Goal: Task Accomplishment & Management: Use online tool/utility

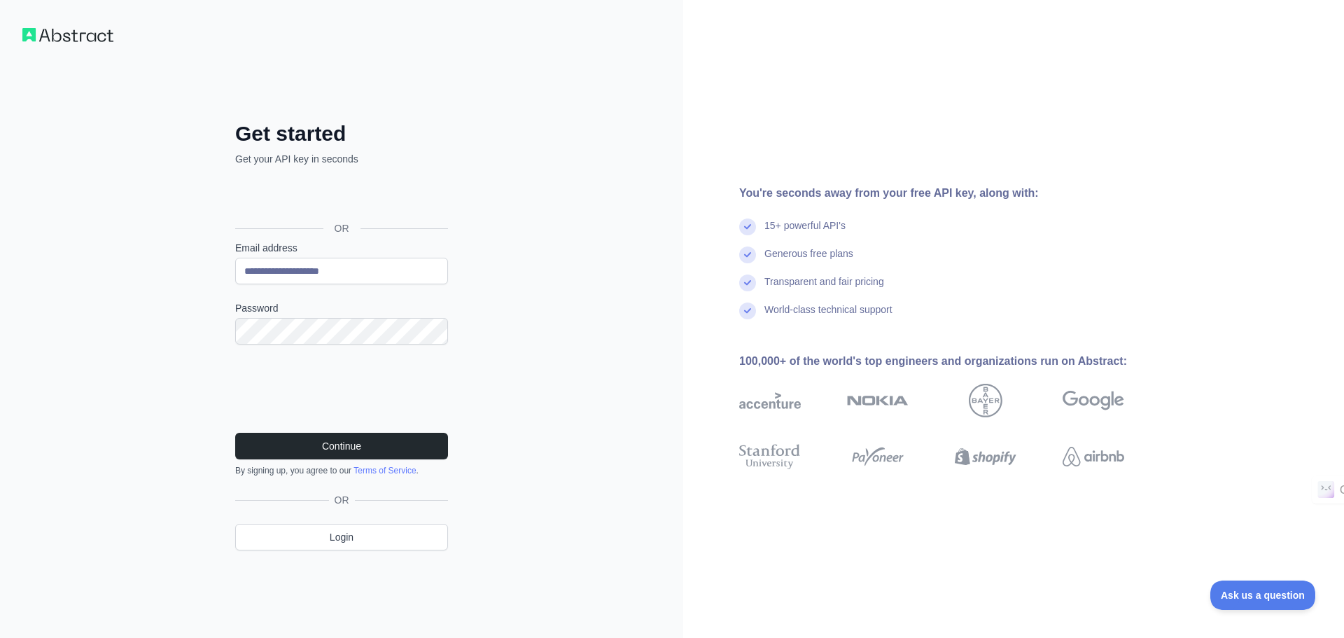
click at [352, 462] on div "Continue By signing up, you agree to our Terms of Service ." at bounding box center [341, 454] width 213 height 43
click at [356, 447] on button "Continue" at bounding box center [341, 446] width 213 height 27
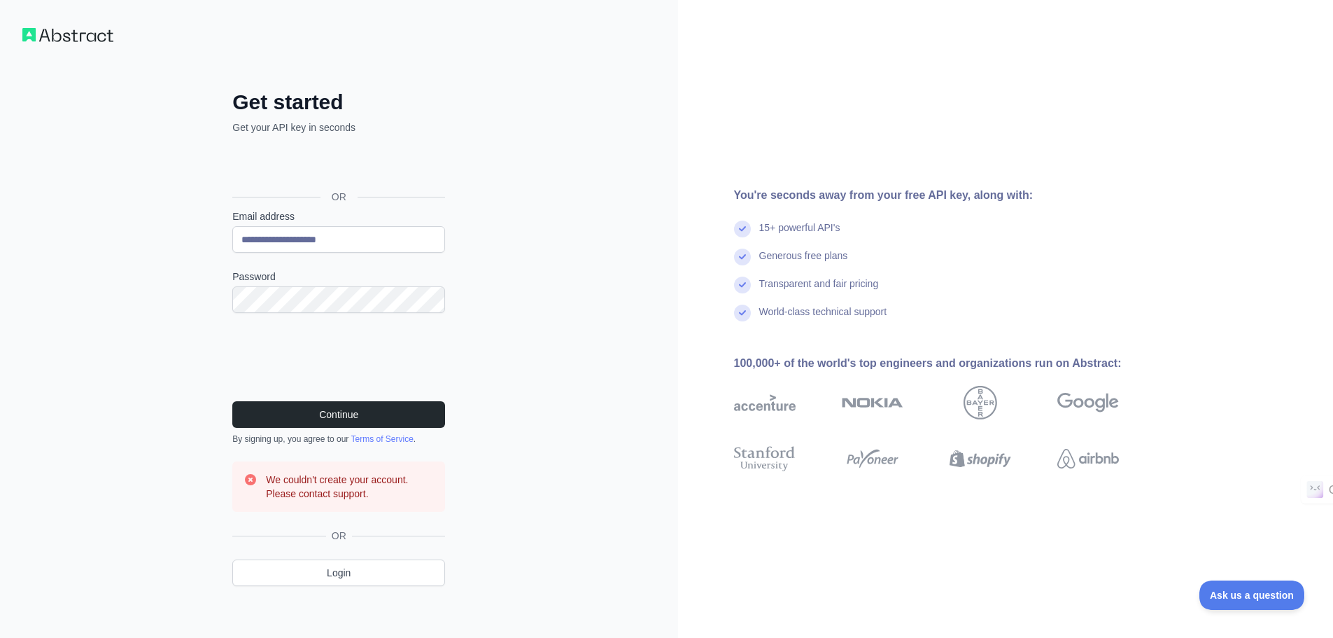
click at [356, 254] on form "**********" at bounding box center [338, 360] width 213 height 302
click at [364, 239] on input "**********" at bounding box center [338, 239] width 213 height 27
paste input "email"
type input "**********"
click at [343, 410] on button "Continue" at bounding box center [338, 414] width 213 height 27
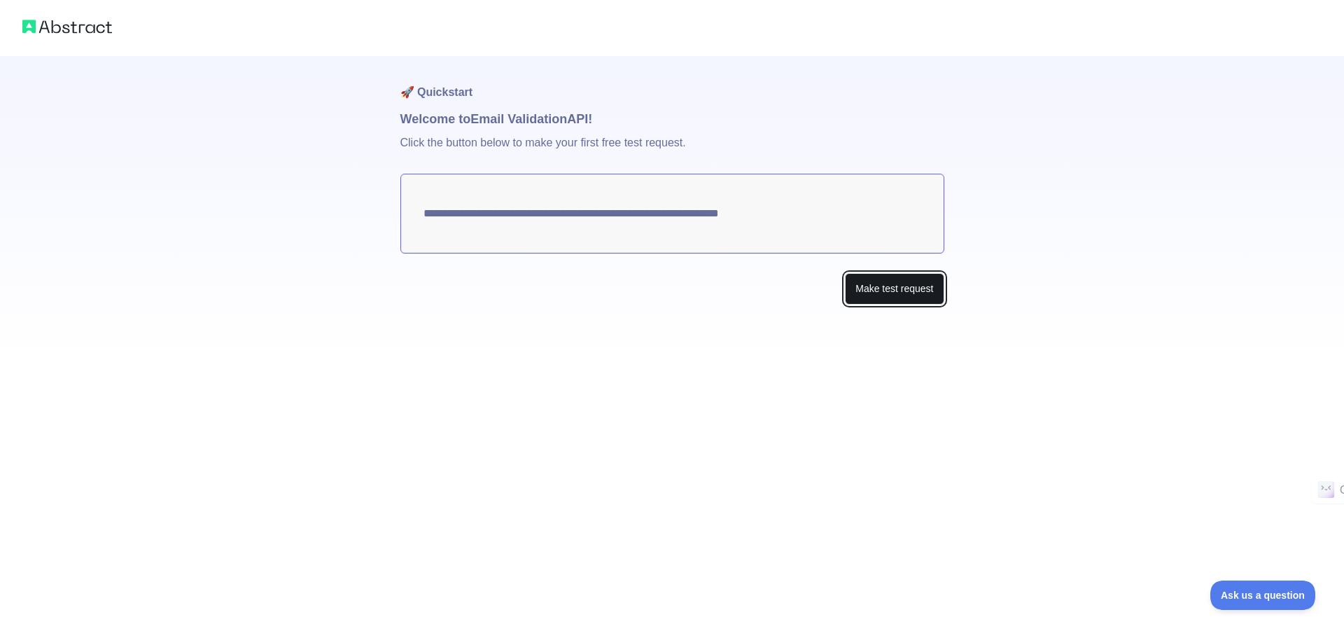
click at [918, 288] on button "Make test request" at bounding box center [894, 288] width 99 height 31
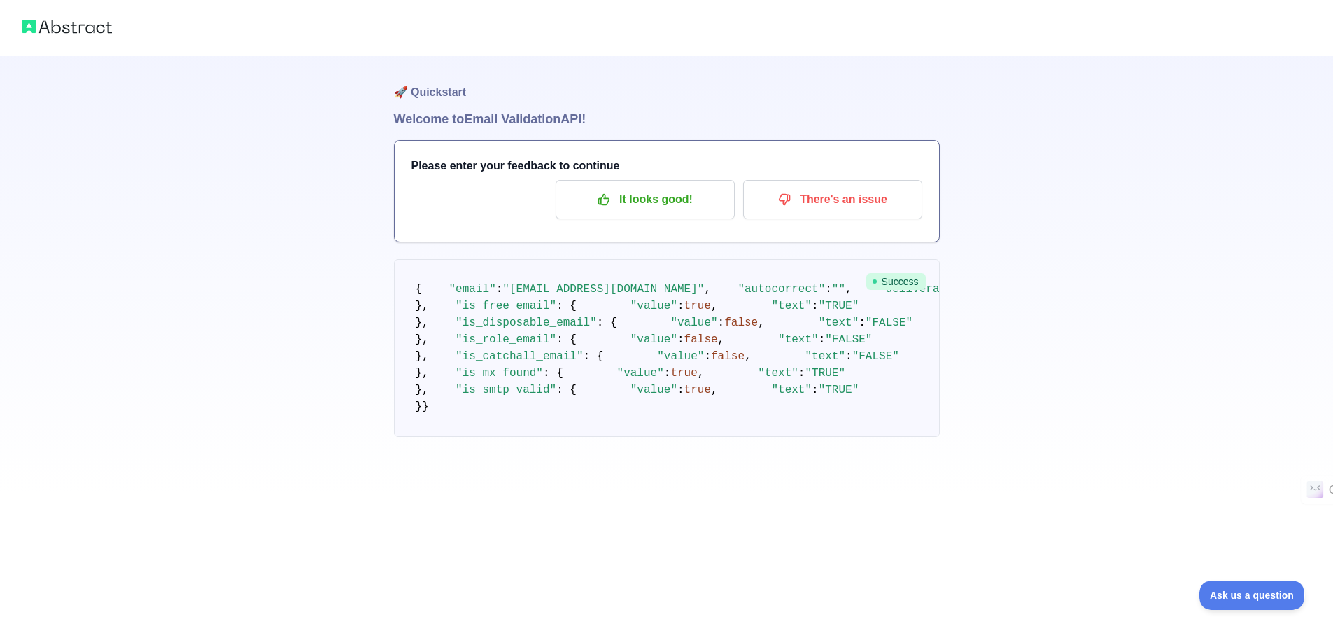
click at [479, 120] on h1 "Welcome to Email Validation API!" at bounding box center [667, 119] width 546 height 20
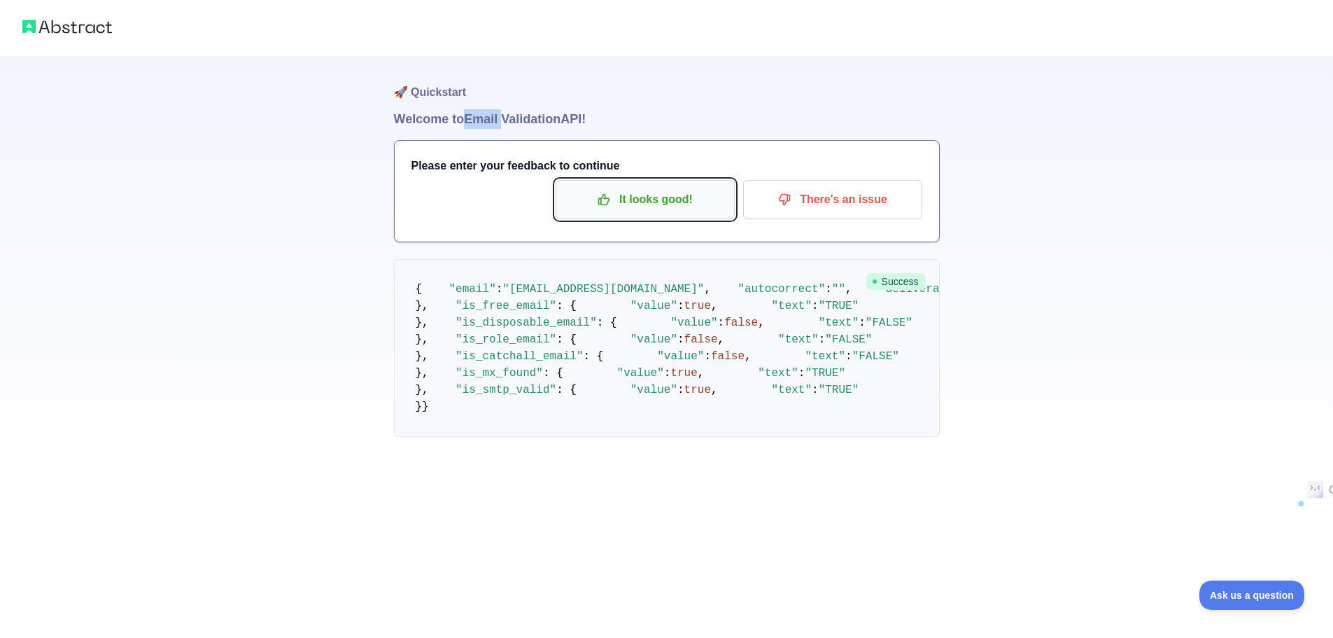
click at [614, 202] on p "It looks good!" at bounding box center [645, 200] width 158 height 24
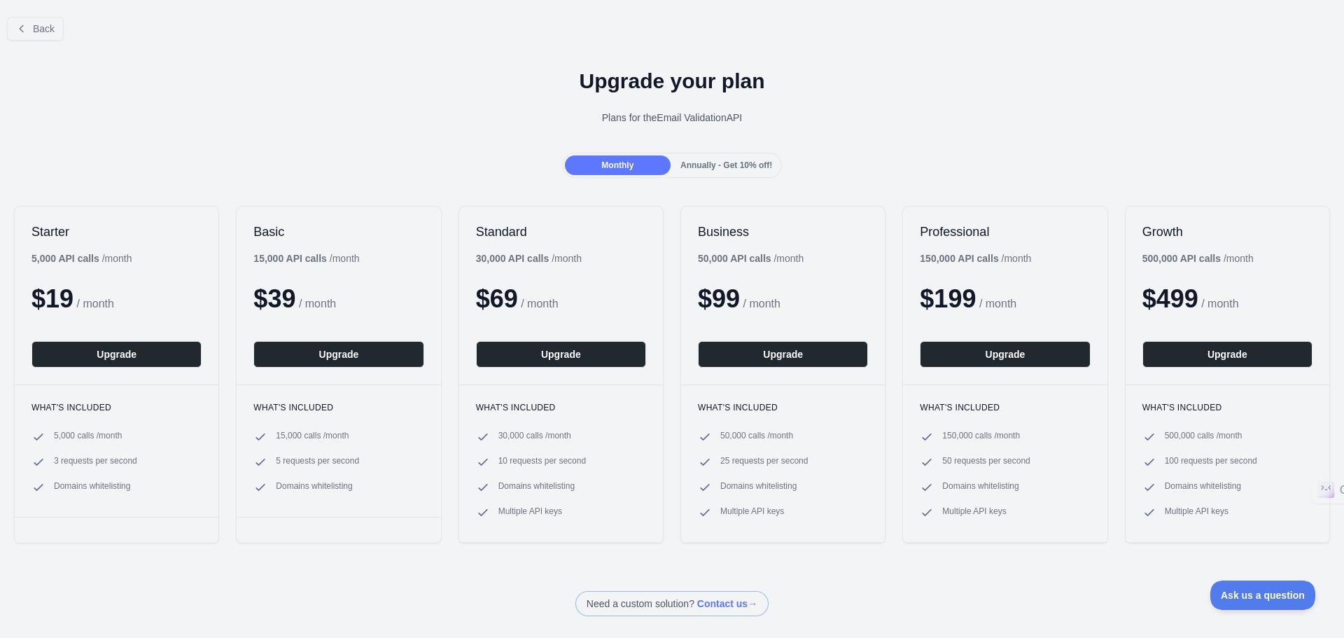
click at [106, 255] on div "5,000 API calls / month" at bounding box center [81, 258] width 100 height 14
click at [674, 121] on div "Plans for the Email Validation API" at bounding box center [671, 118] width 1321 height 14
click at [617, 85] on h1 "Upgrade your plan" at bounding box center [671, 81] width 1321 height 25
click at [27, 21] on button "Back" at bounding box center [35, 29] width 57 height 24
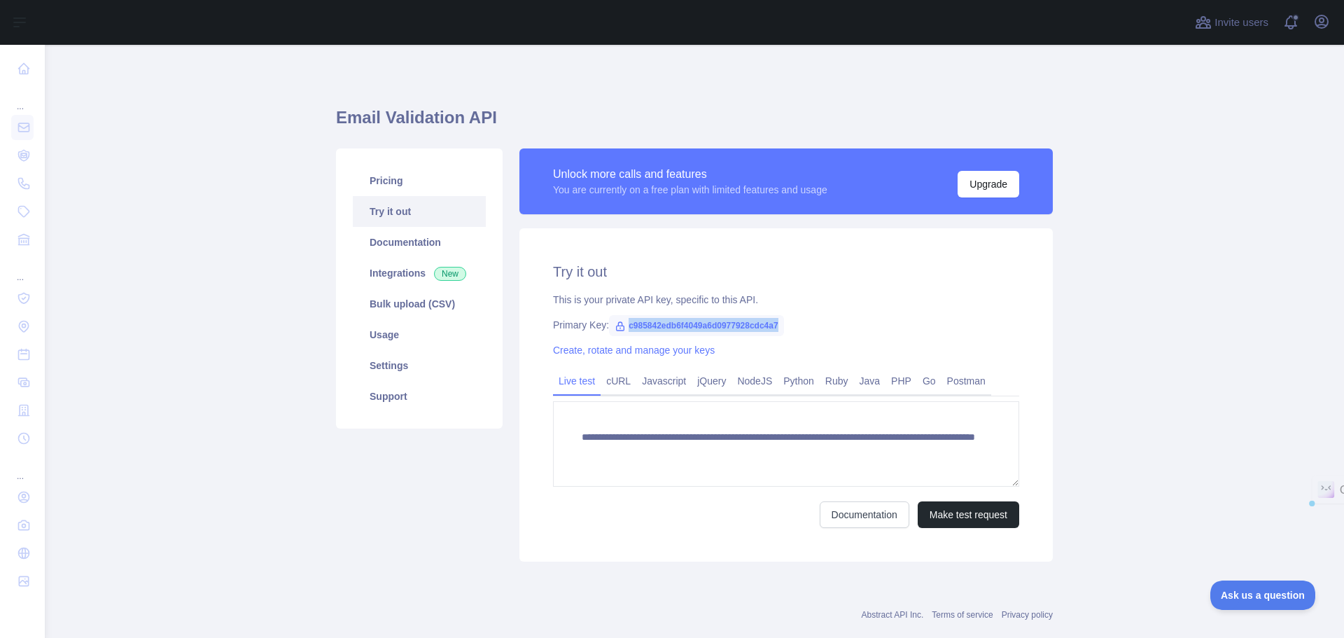
drag, startPoint x: 622, startPoint y: 323, endPoint x: 773, endPoint y: 323, distance: 150.5
click at [773, 323] on span "c985842edb6f4049a6d0977928cdc4a7" at bounding box center [696, 325] width 175 height 21
click at [636, 295] on div "This is your private API key, specific to this API." at bounding box center [786, 300] width 466 height 14
drag, startPoint x: 630, startPoint y: 300, endPoint x: 664, endPoint y: 302, distance: 34.4
click at [664, 302] on div "This is your private API key, specific to this API." at bounding box center [786, 300] width 466 height 14
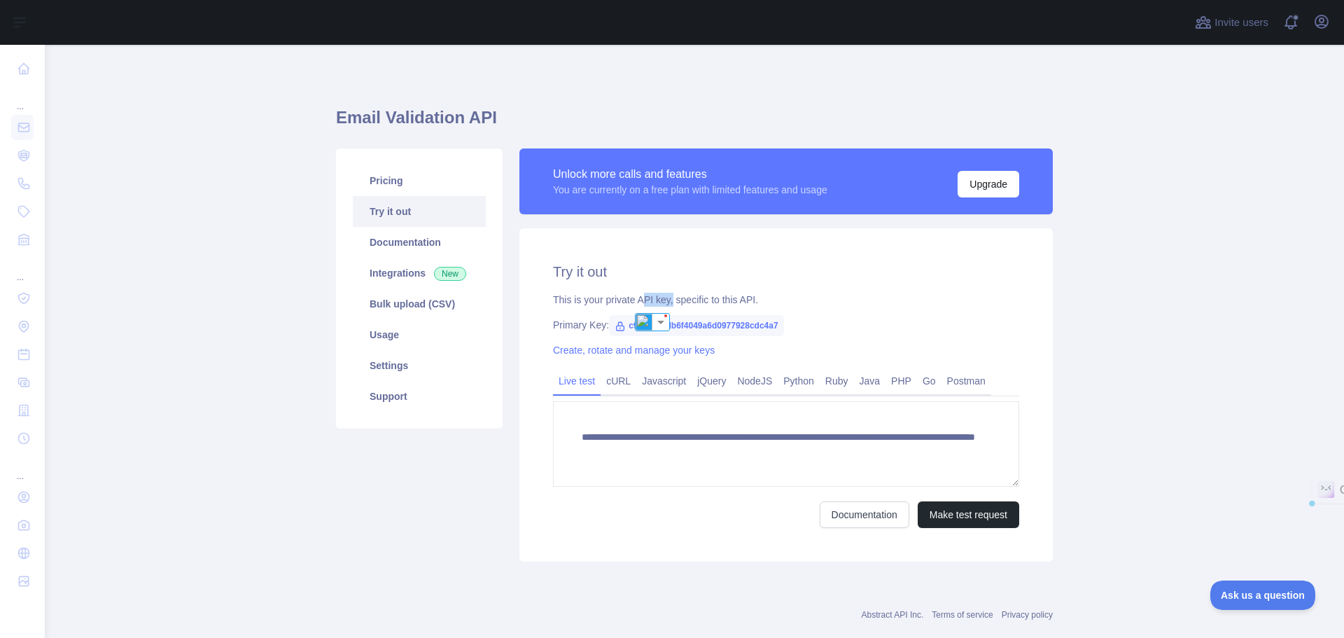
click at [638, 302] on div "This is your private API key, specific to this API." at bounding box center [786, 300] width 466 height 14
drag, startPoint x: 628, startPoint y: 296, endPoint x: 652, endPoint y: 300, distance: 24.1
click at [652, 300] on div "This is your private API key, specific to this API." at bounding box center [786, 300] width 466 height 14
click at [638, 303] on div "This is your private API key, specific to this API." at bounding box center [786, 300] width 466 height 14
click at [633, 299] on div "This is your private API key, specific to this API." at bounding box center [786, 300] width 466 height 14
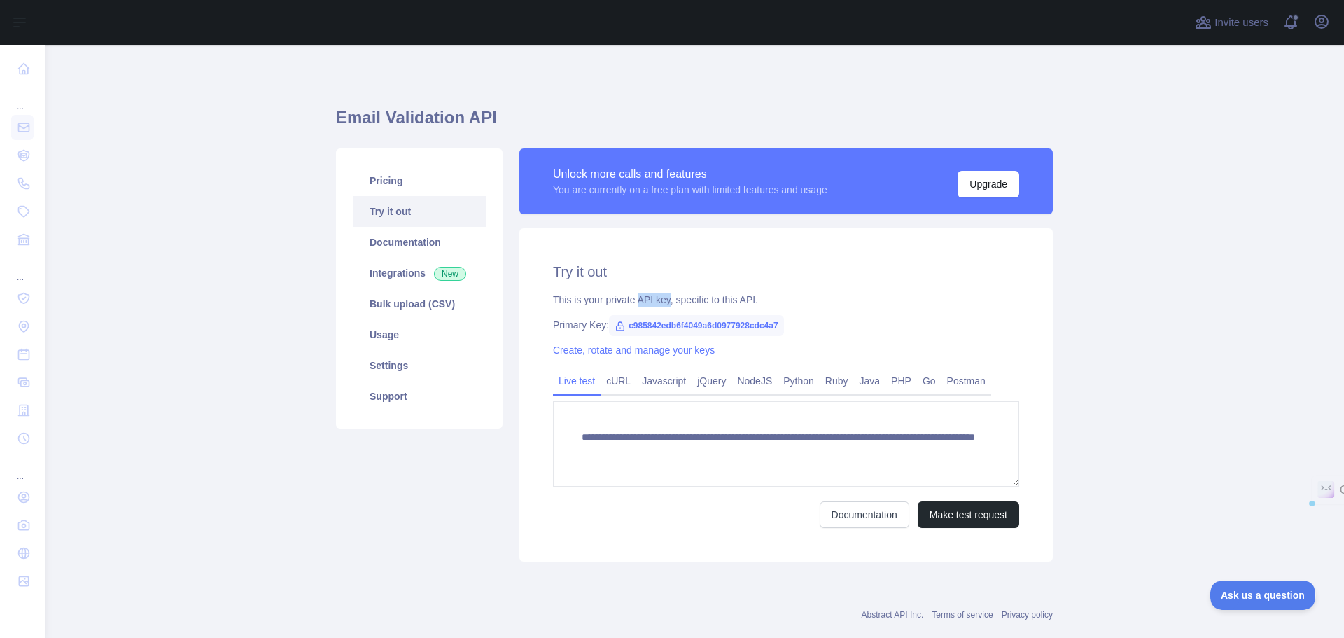
drag, startPoint x: 633, startPoint y: 299, endPoint x: 661, endPoint y: 300, distance: 27.3
click at [661, 300] on div "This is your private API key, specific to this API." at bounding box center [786, 300] width 466 height 14
click at [822, 253] on div "**********" at bounding box center [785, 394] width 533 height 333
click at [745, 185] on div "You are currently on a free plan with limited features and usage" at bounding box center [690, 190] width 274 height 14
click at [743, 379] on link "NodeJS" at bounding box center [754, 381] width 46 height 22
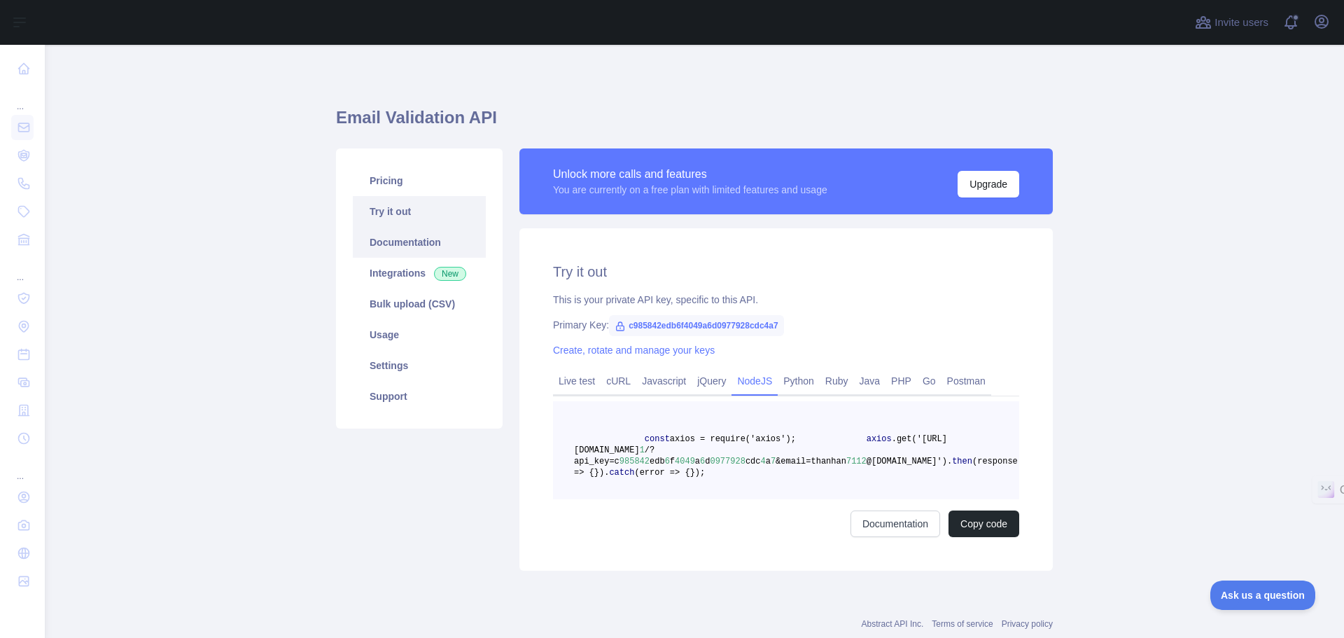
click at [394, 251] on link "Documentation" at bounding box center [419, 242] width 133 height 31
click at [697, 327] on span "c985842edb6f4049a6d0977928cdc4a7" at bounding box center [696, 325] width 175 height 21
click at [687, 323] on span "c985842edb6f4049a6d0977928cdc4a7" at bounding box center [696, 325] width 175 height 21
copy span "c985842edb6f4049a6d0977928cdc4a7"
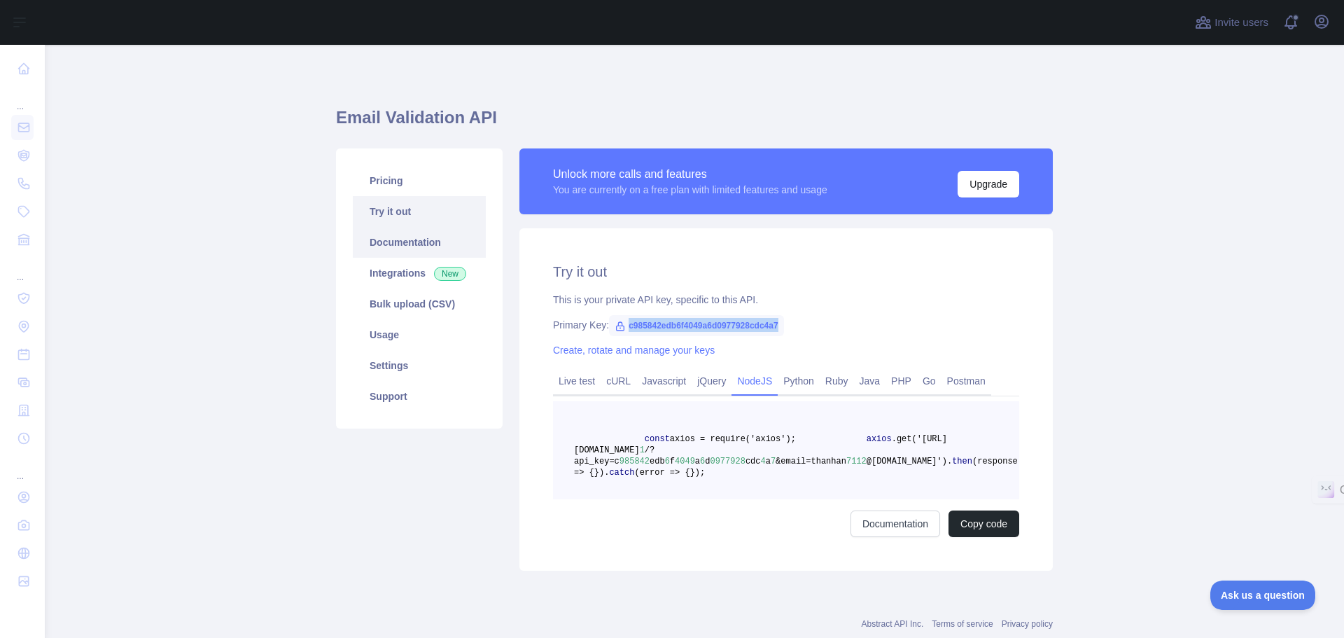
click at [397, 240] on link "Documentation" at bounding box center [419, 242] width 133 height 31
click at [666, 331] on span "c985842edb6f4049a6d0977928cdc4a7" at bounding box center [696, 325] width 175 height 21
click at [665, 310] on div "Try it out This is your private API key, specific to this API. Primary Key: c98…" at bounding box center [785, 399] width 533 height 342
click at [666, 319] on span "c985842edb6f4049a6d0977928cdc4a7" at bounding box center [696, 325] width 175 height 21
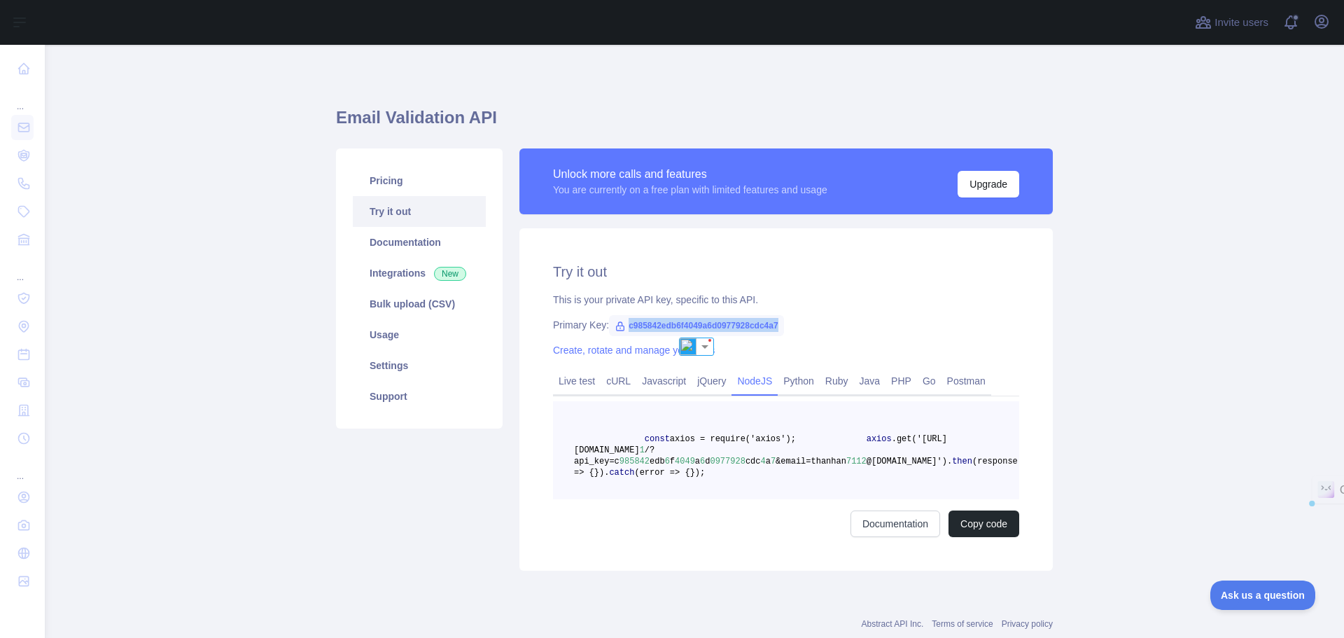
copy span "c985842edb6f4049a6d0977928cdc4a7"
click at [715, 330] on span "c985842edb6f4049a6d0977928cdc4a7" at bounding box center [696, 325] width 175 height 21
